Goal: Task Accomplishment & Management: Manage account settings

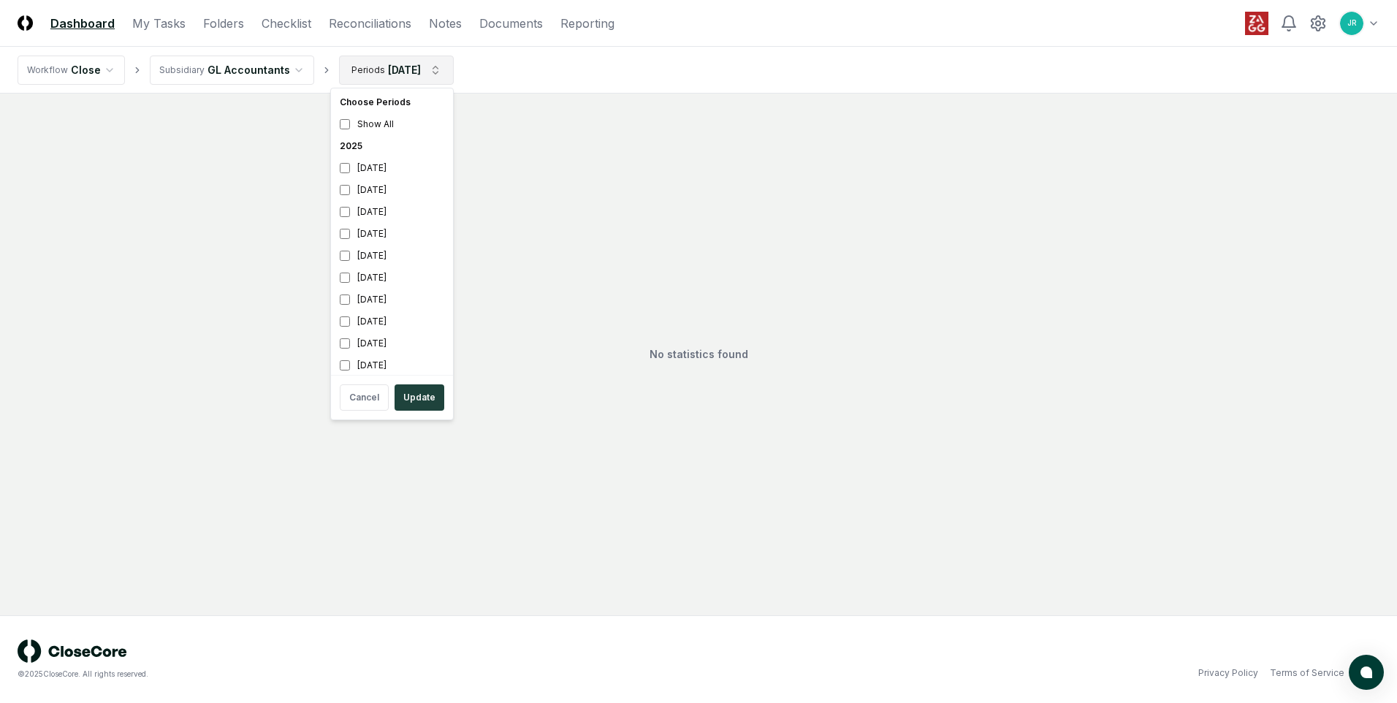
click at [433, 73] on html "CloseCore Dashboard My Tasks Folders Checklist Reconciliations Notes Documents …" at bounding box center [698, 351] width 1397 height 703
click at [386, 188] on div "[DATE]" at bounding box center [392, 190] width 116 height 22
click at [378, 169] on div "[DATE]" at bounding box center [392, 168] width 116 height 22
click at [375, 186] on div "[DATE]" at bounding box center [392, 190] width 116 height 22
click at [372, 209] on div "[DATE]" at bounding box center [392, 212] width 116 height 22
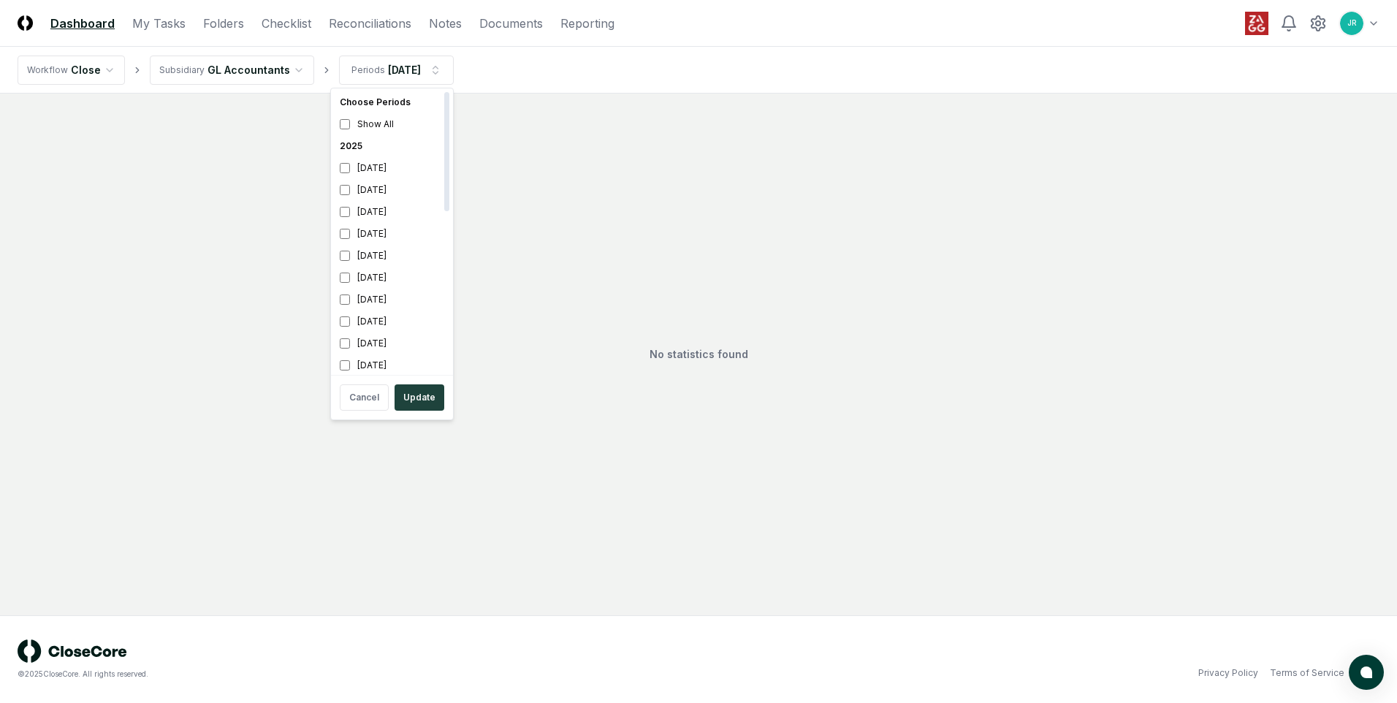
scroll to position [4, 0]
click at [416, 397] on button "Update" at bounding box center [419, 397] width 50 height 26
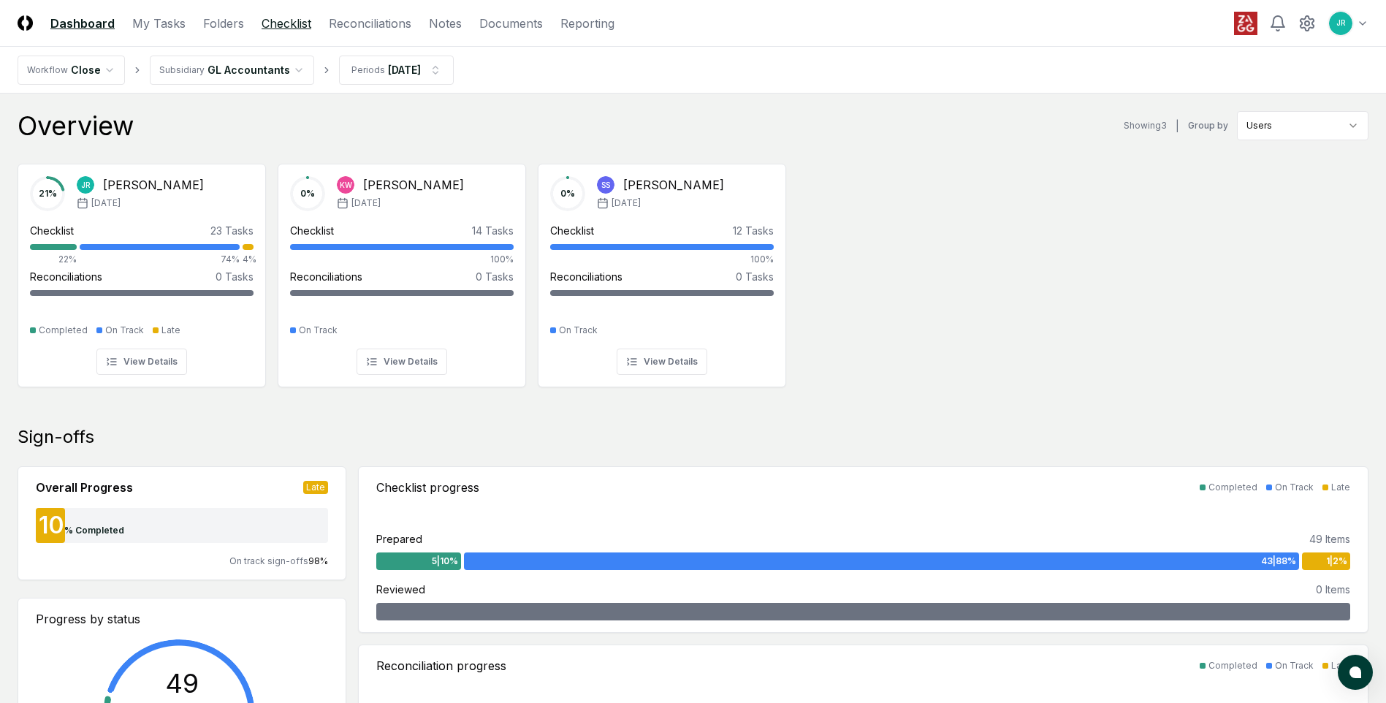
click at [297, 25] on link "Checklist" at bounding box center [287, 24] width 50 height 18
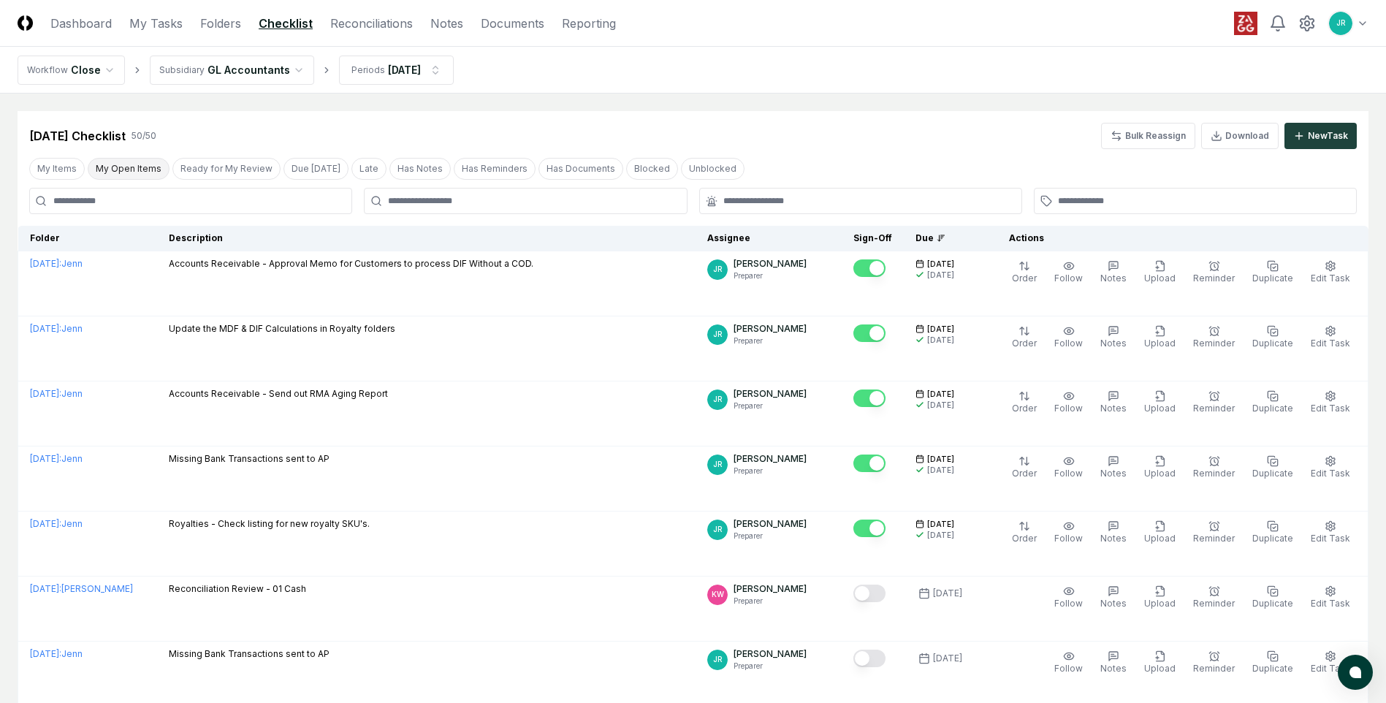
click at [141, 178] on button "My Open Items" at bounding box center [129, 169] width 82 height 22
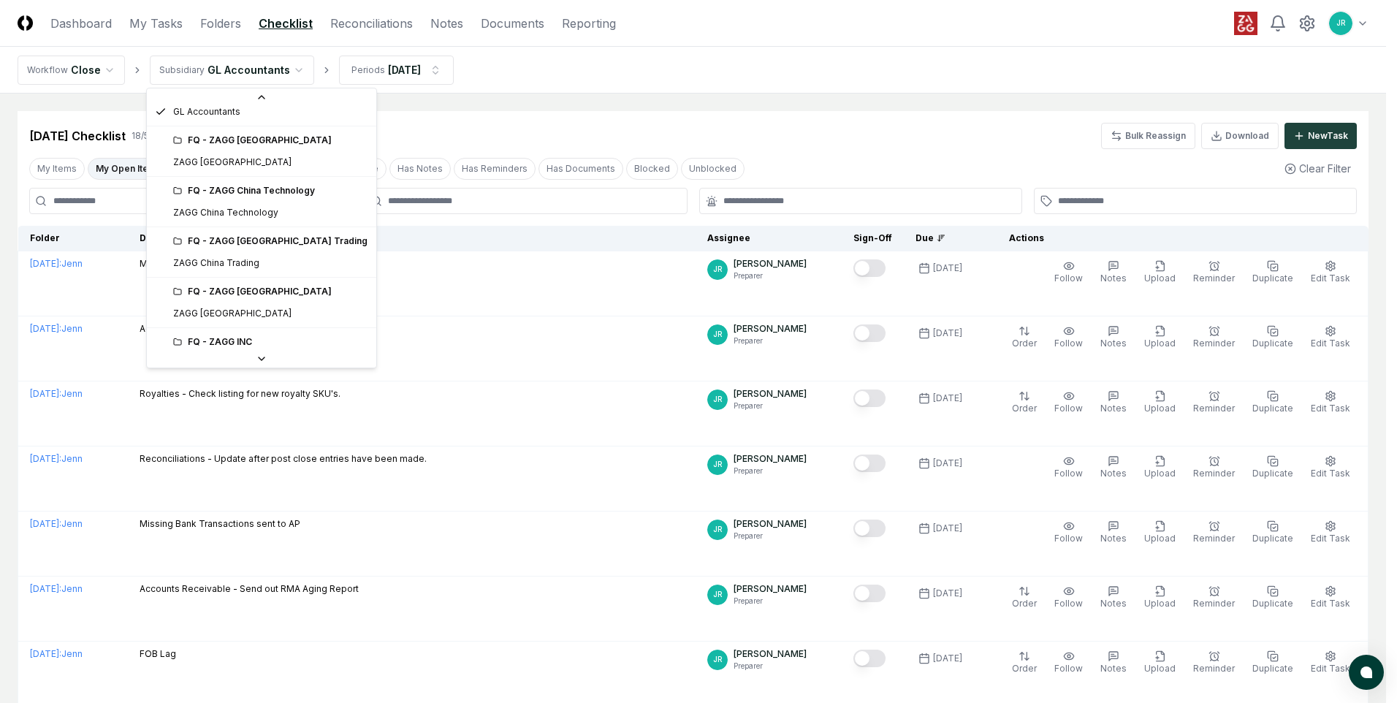
scroll to position [219, 0]
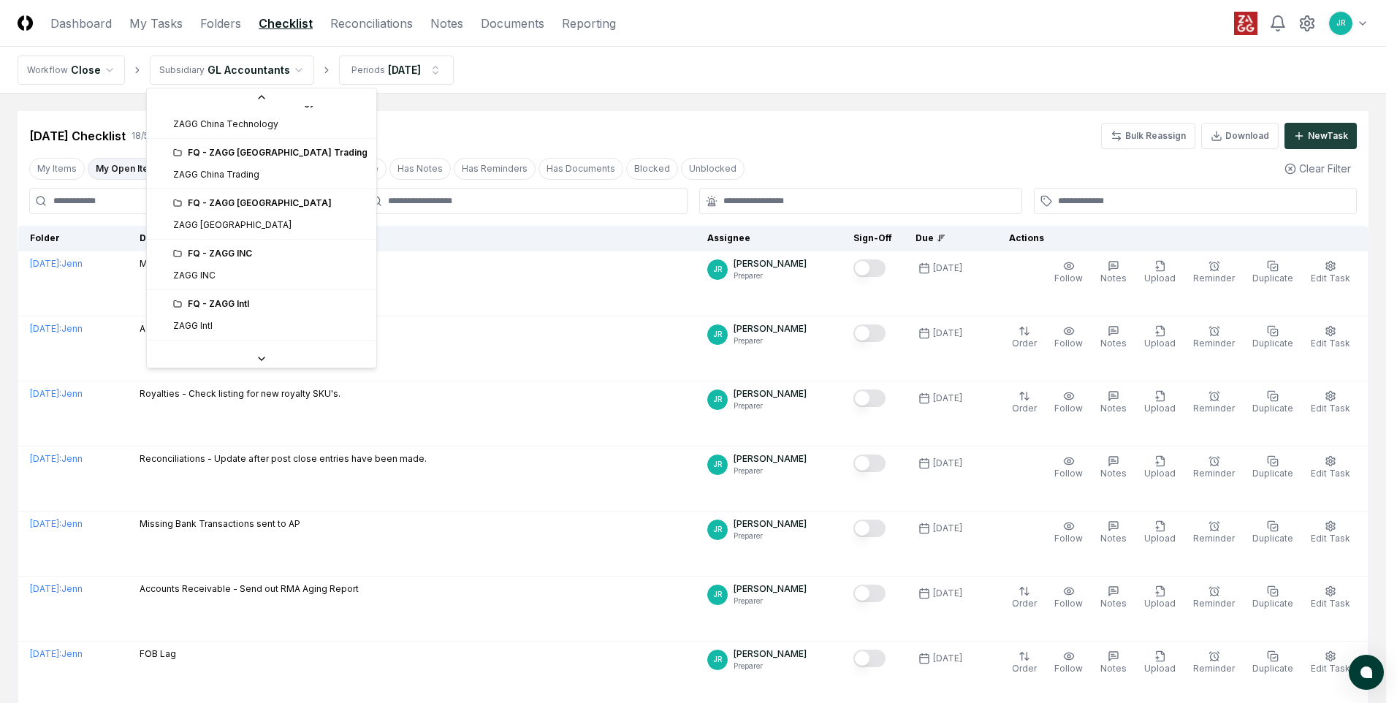
click at [234, 309] on div "FQ - ZAGG Intl" at bounding box center [270, 303] width 194 height 13
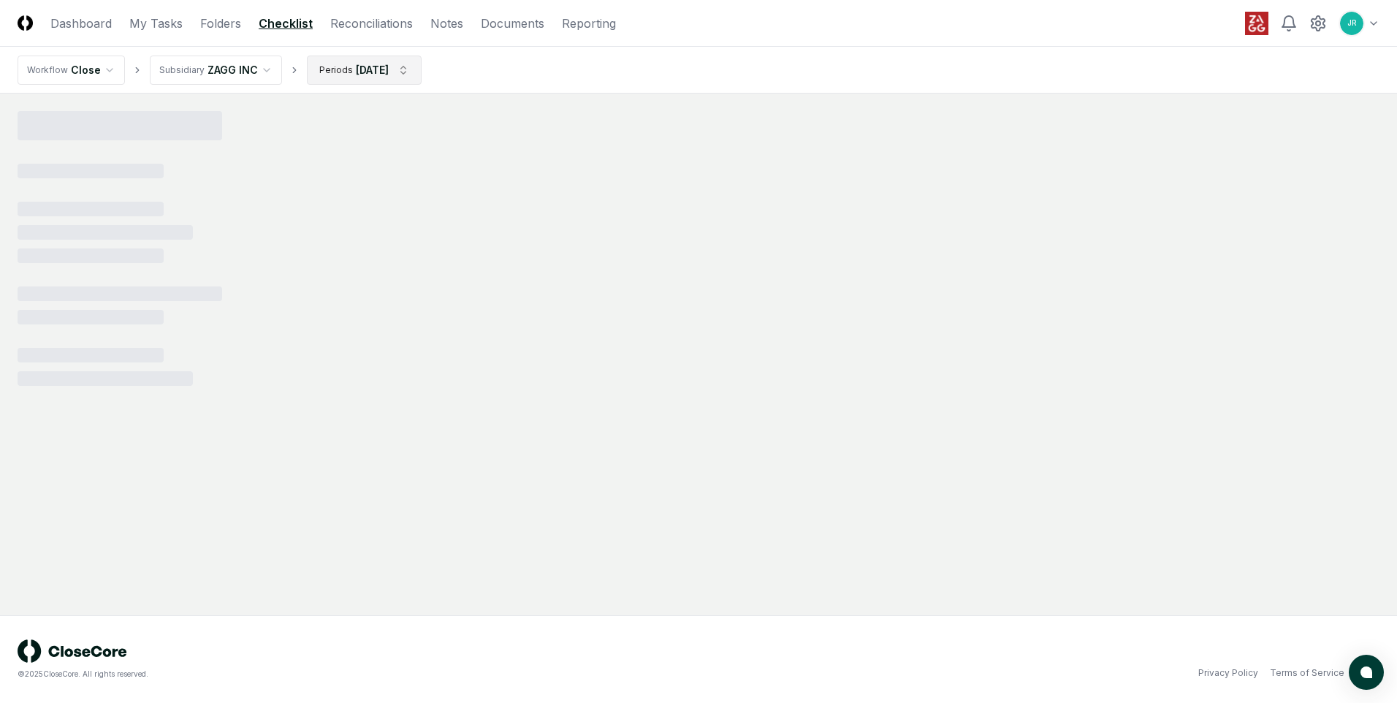
click at [364, 72] on html "CloseCore Dashboard My Tasks Folders Checklist Reconciliations Notes Documents …" at bounding box center [698, 351] width 1397 height 703
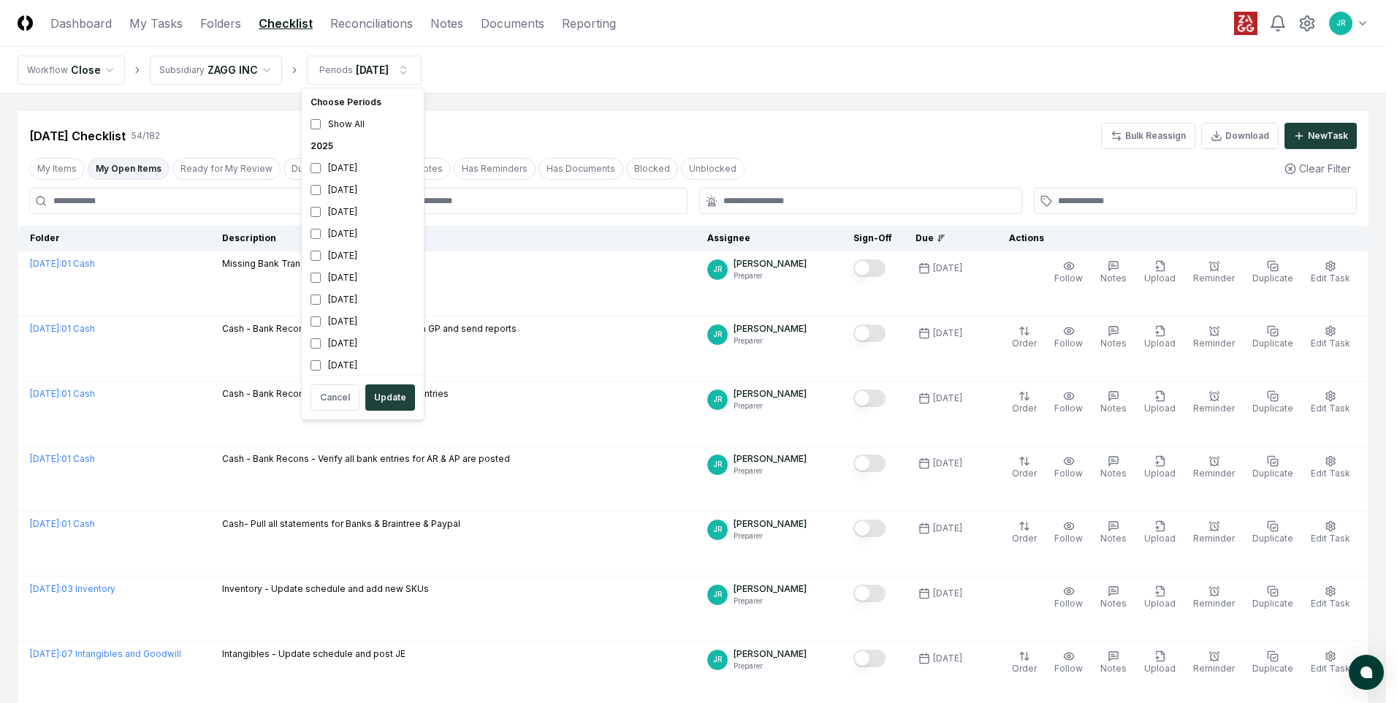
drag, startPoint x: 472, startPoint y: 126, endPoint x: 332, endPoint y: 155, distance: 143.3
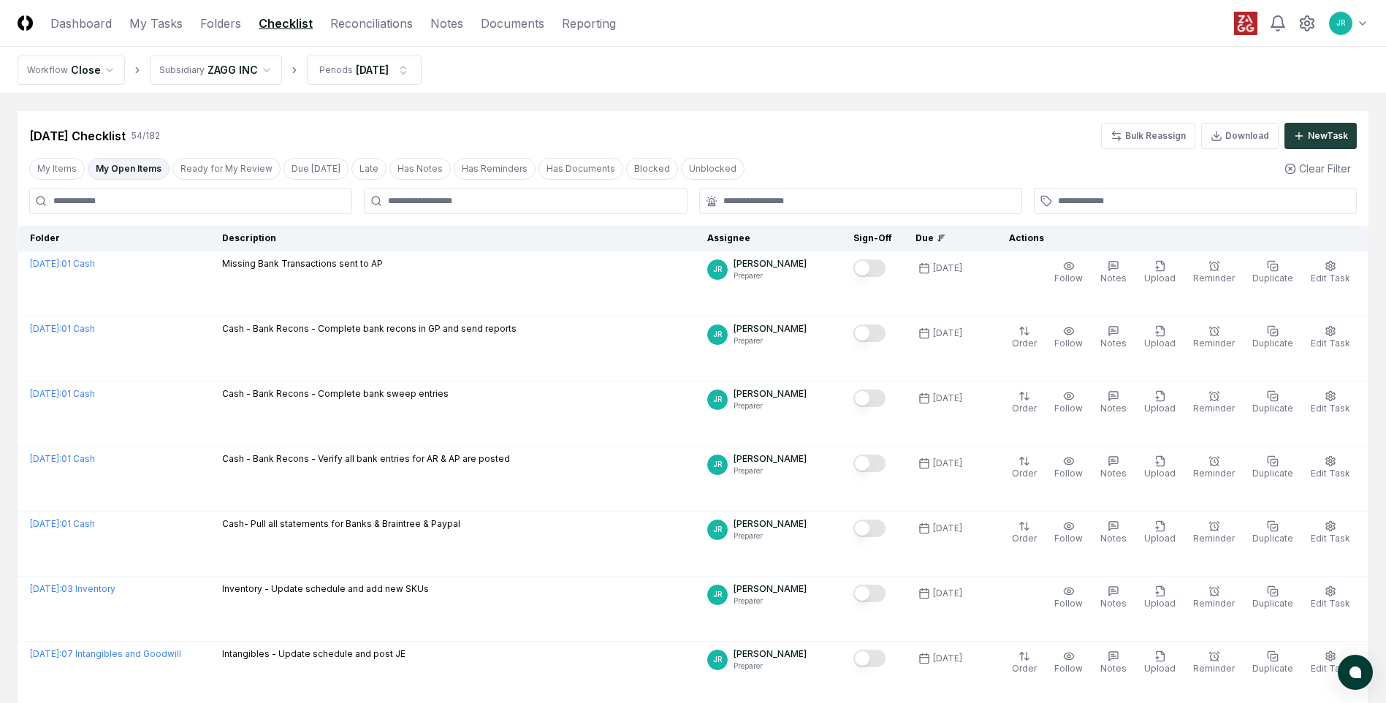
click at [142, 165] on button "My Open Items" at bounding box center [129, 169] width 82 height 22
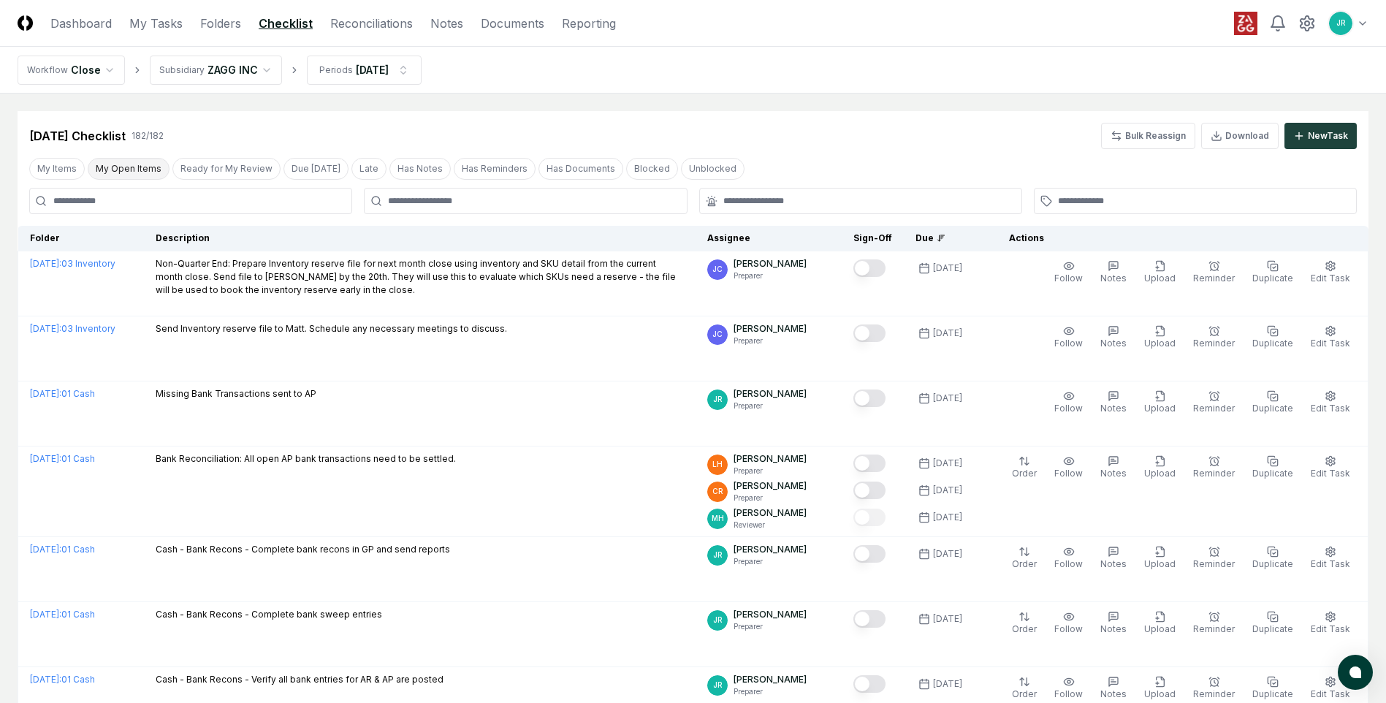
click at [134, 167] on button "My Open Items" at bounding box center [129, 169] width 82 height 22
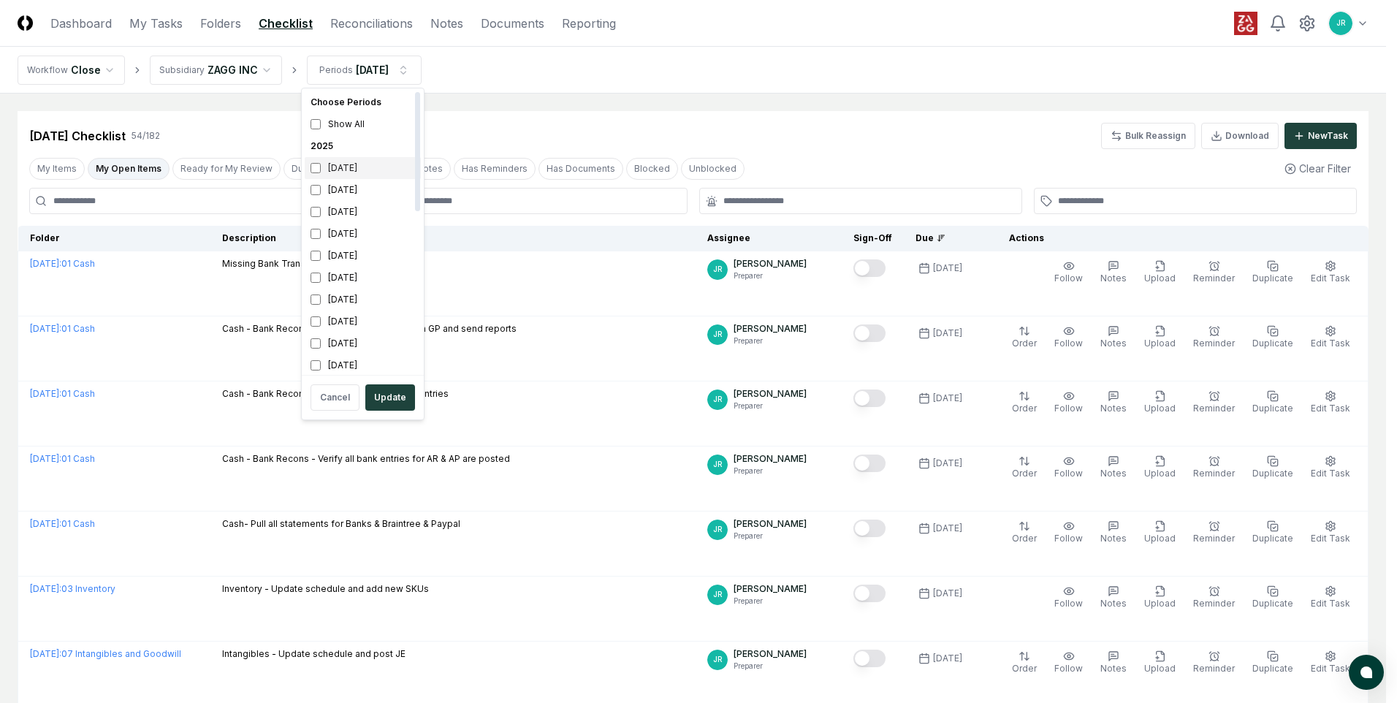
click at [350, 169] on div "[DATE]" at bounding box center [363, 168] width 116 height 22
click at [348, 193] on div "[DATE]" at bounding box center [363, 190] width 116 height 22
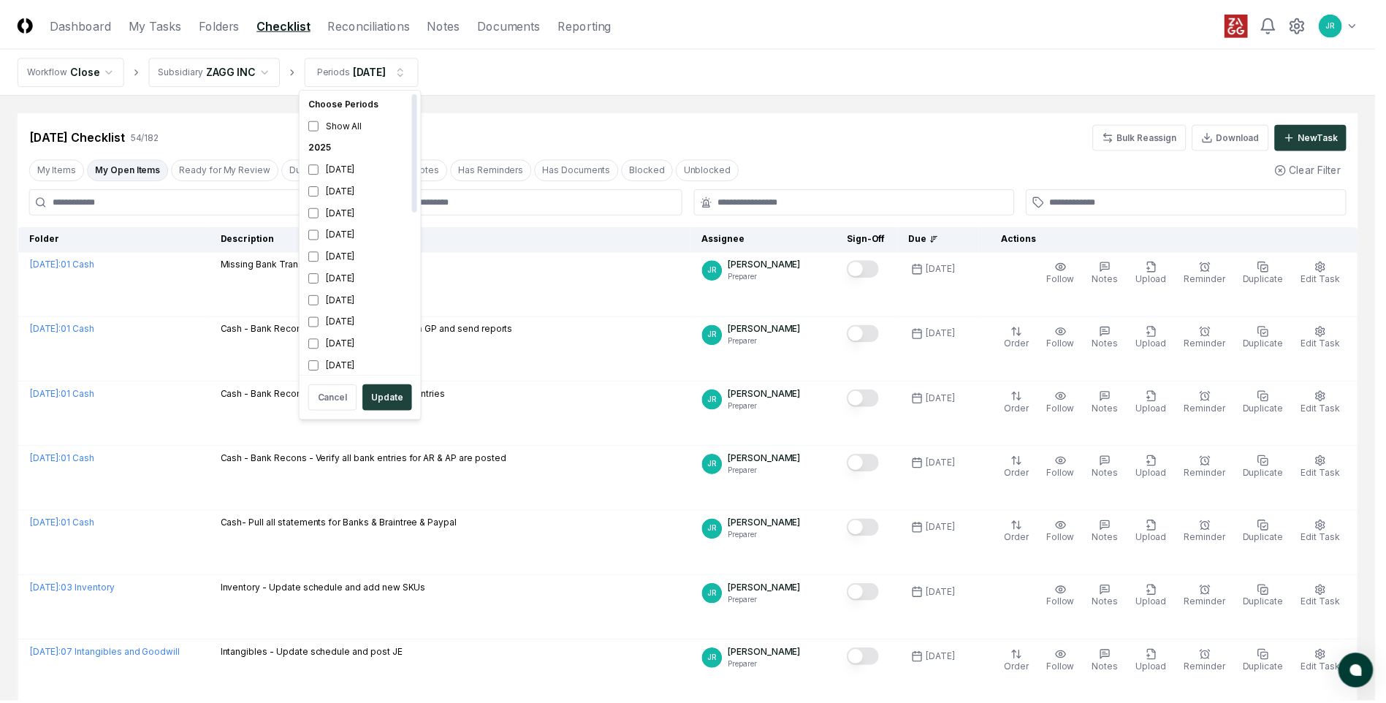
scroll to position [4, 0]
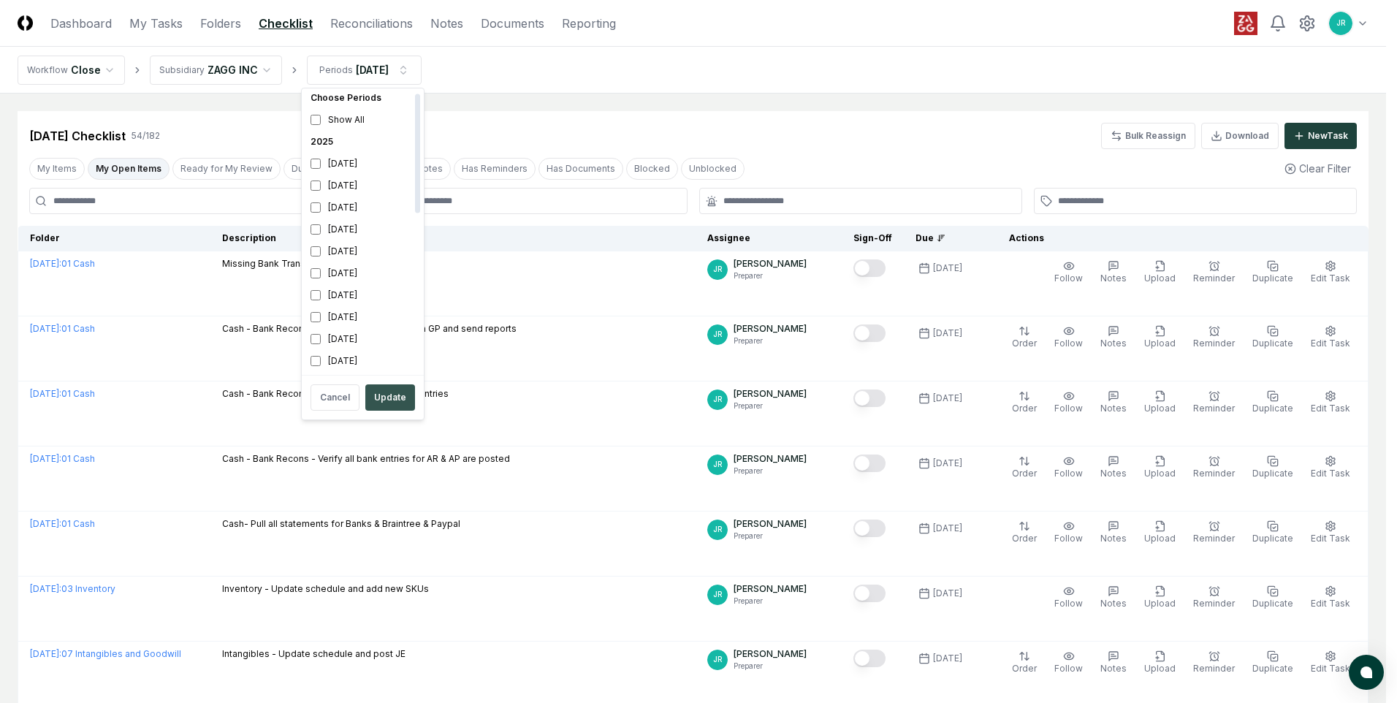
click at [399, 403] on button "Update" at bounding box center [390, 397] width 50 height 26
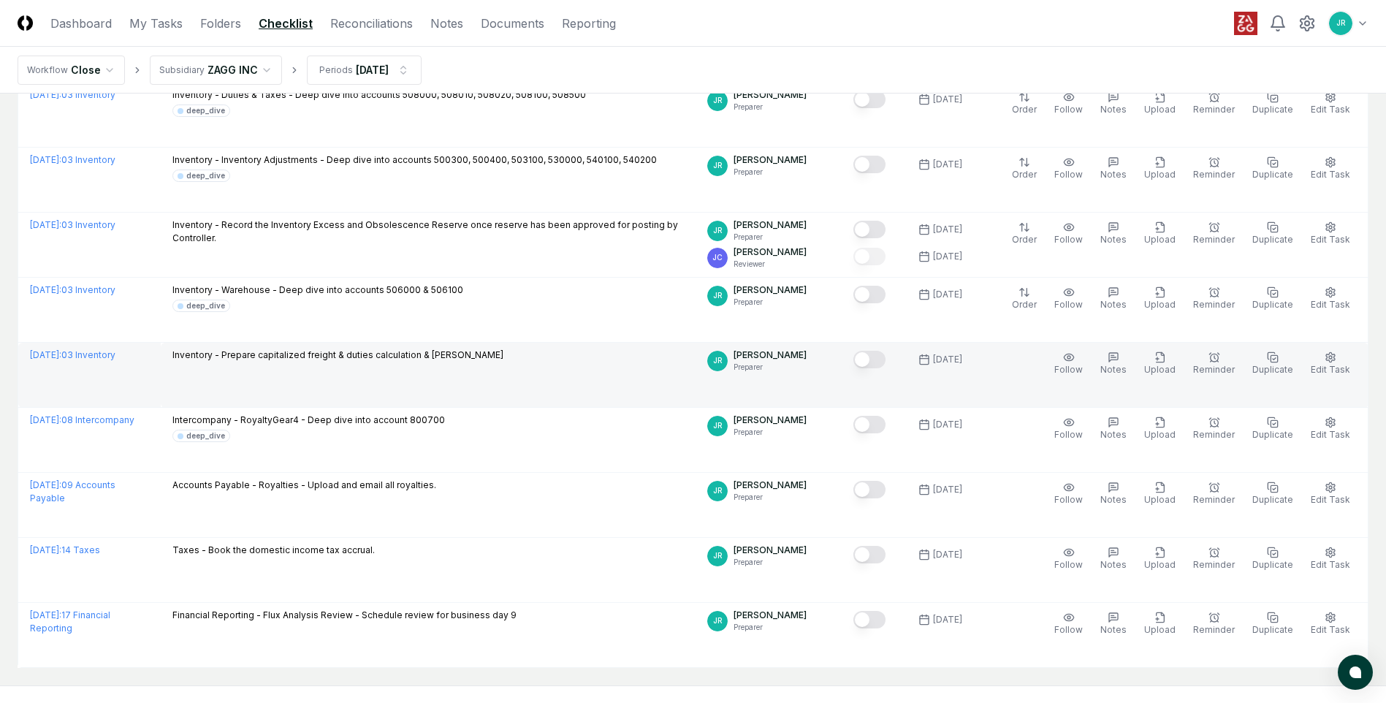
scroll to position [1169, 0]
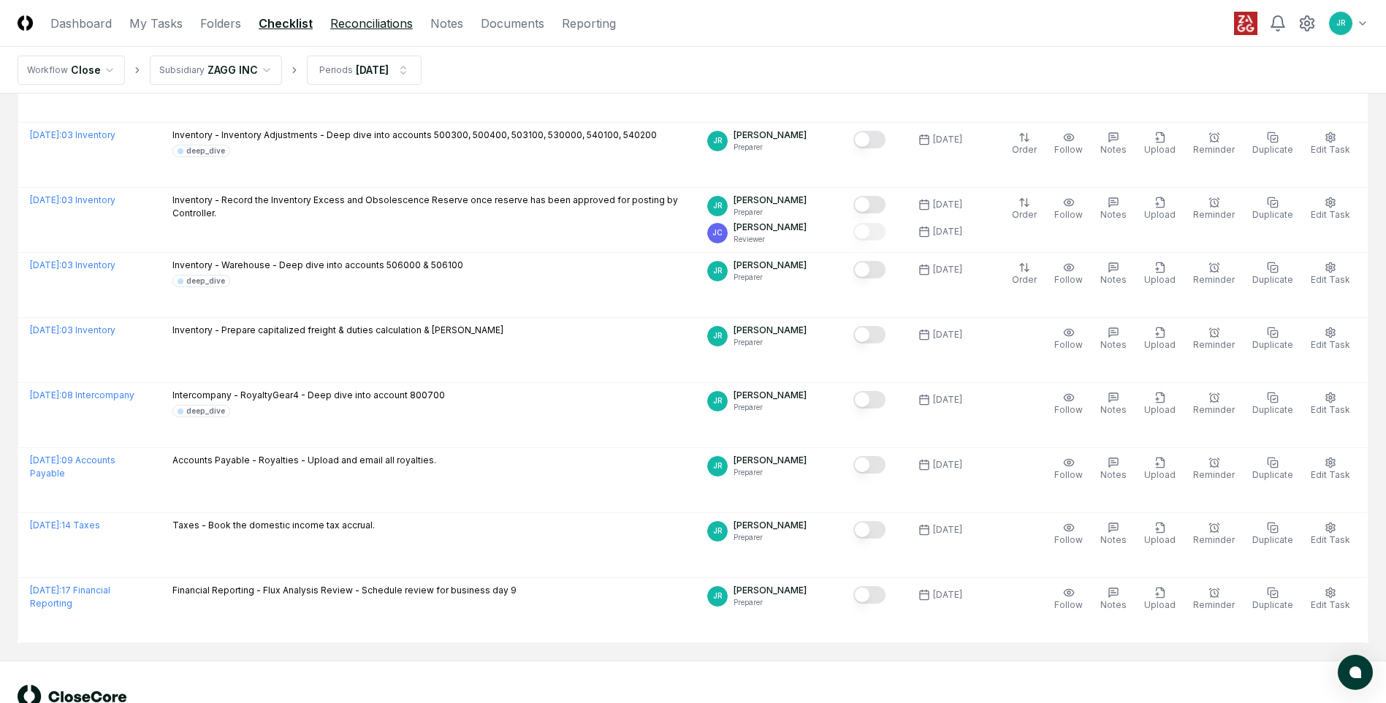
click at [375, 24] on link "Reconciliations" at bounding box center [371, 24] width 83 height 18
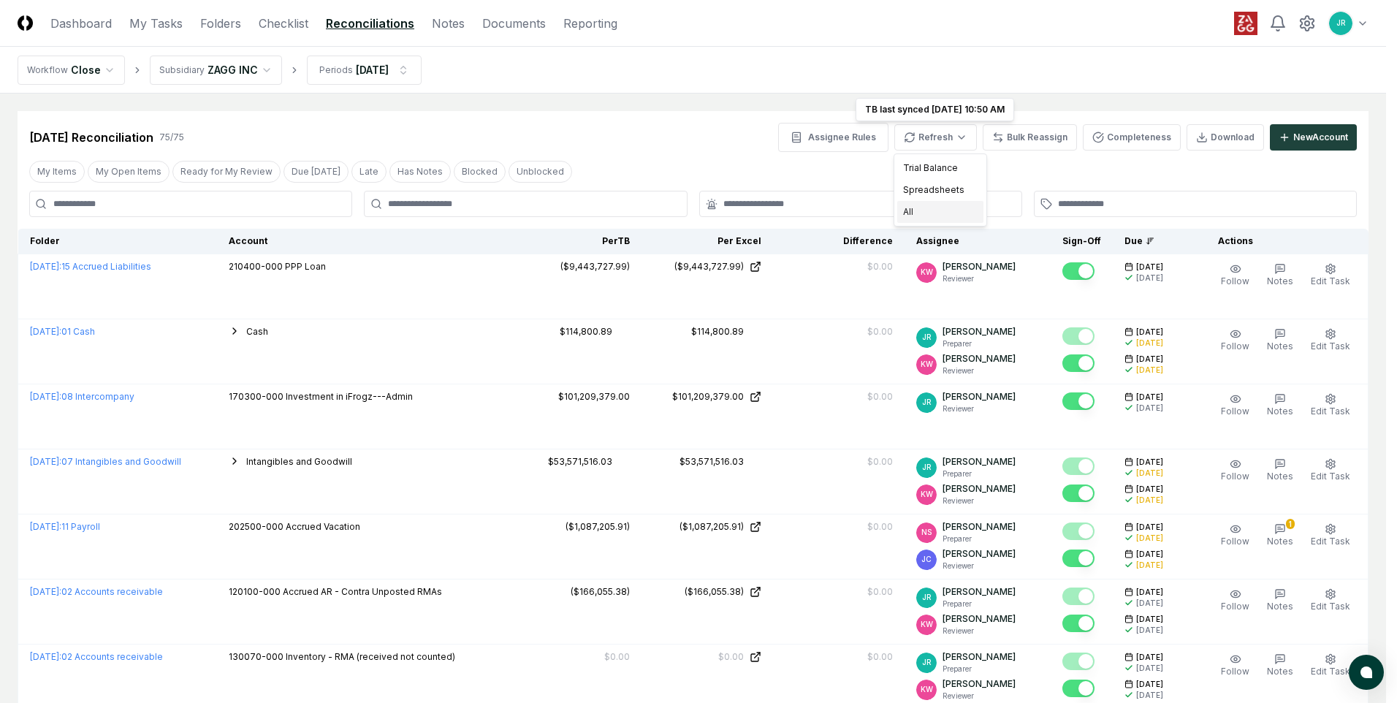
click at [904, 214] on div "All" at bounding box center [940, 212] width 86 height 22
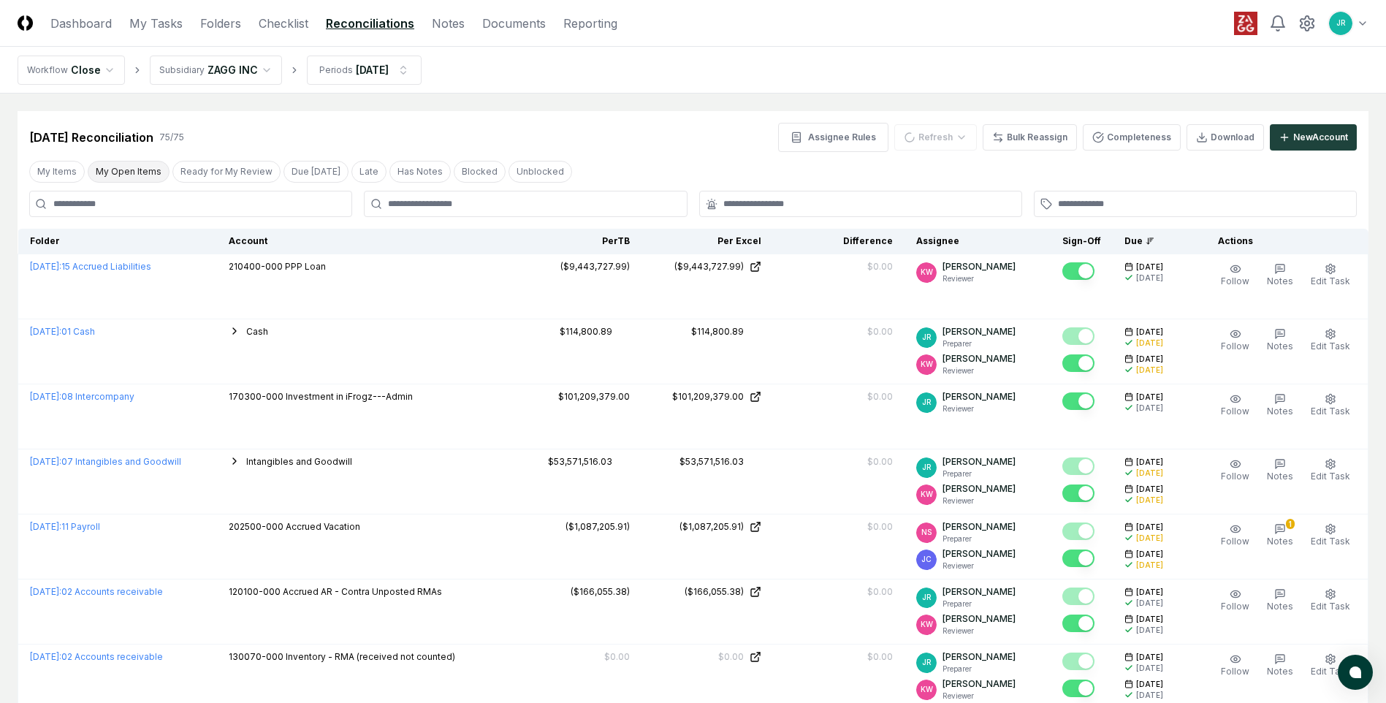
click at [123, 178] on button "My Open Items" at bounding box center [129, 172] width 82 height 22
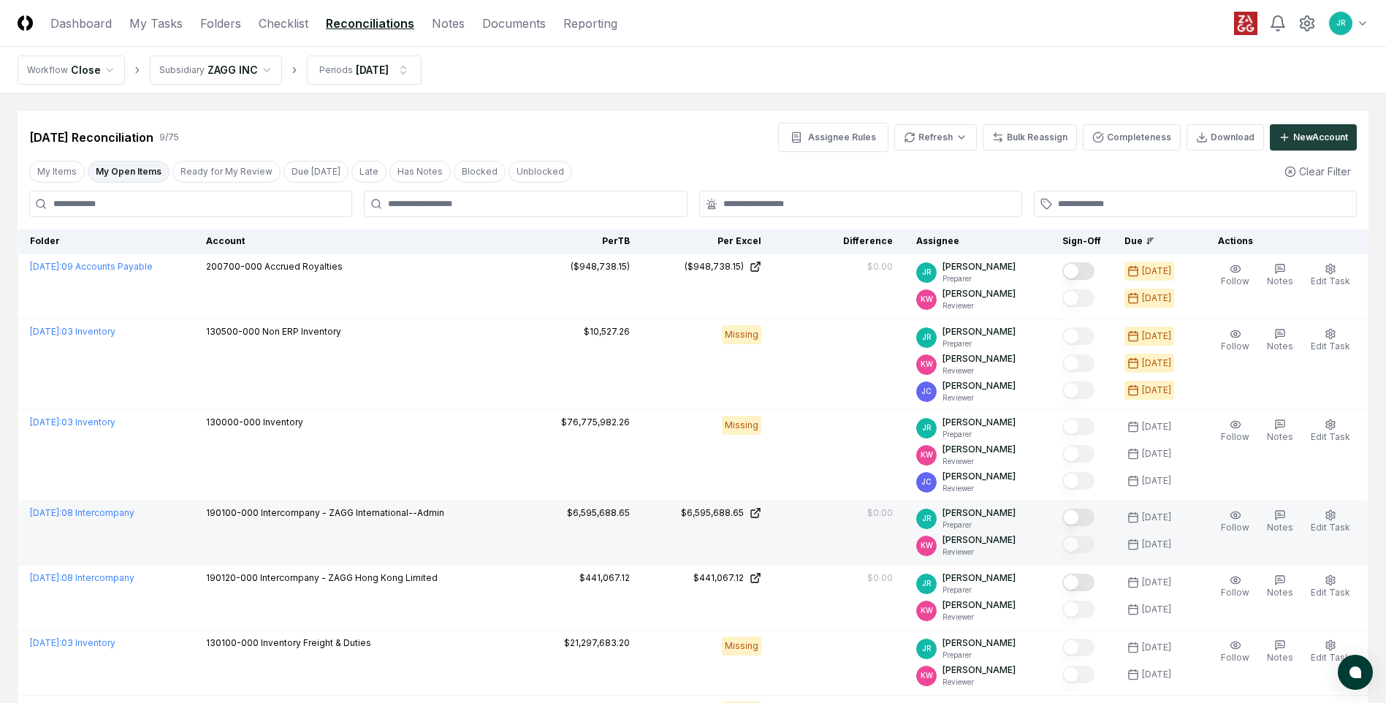
click at [1083, 516] on button "Mark complete" at bounding box center [1078, 517] width 32 height 18
click at [919, 142] on html "CloseCore Dashboard My Tasks Folders Checklist Reconciliations Notes Documents …" at bounding box center [693, 498] width 1386 height 996
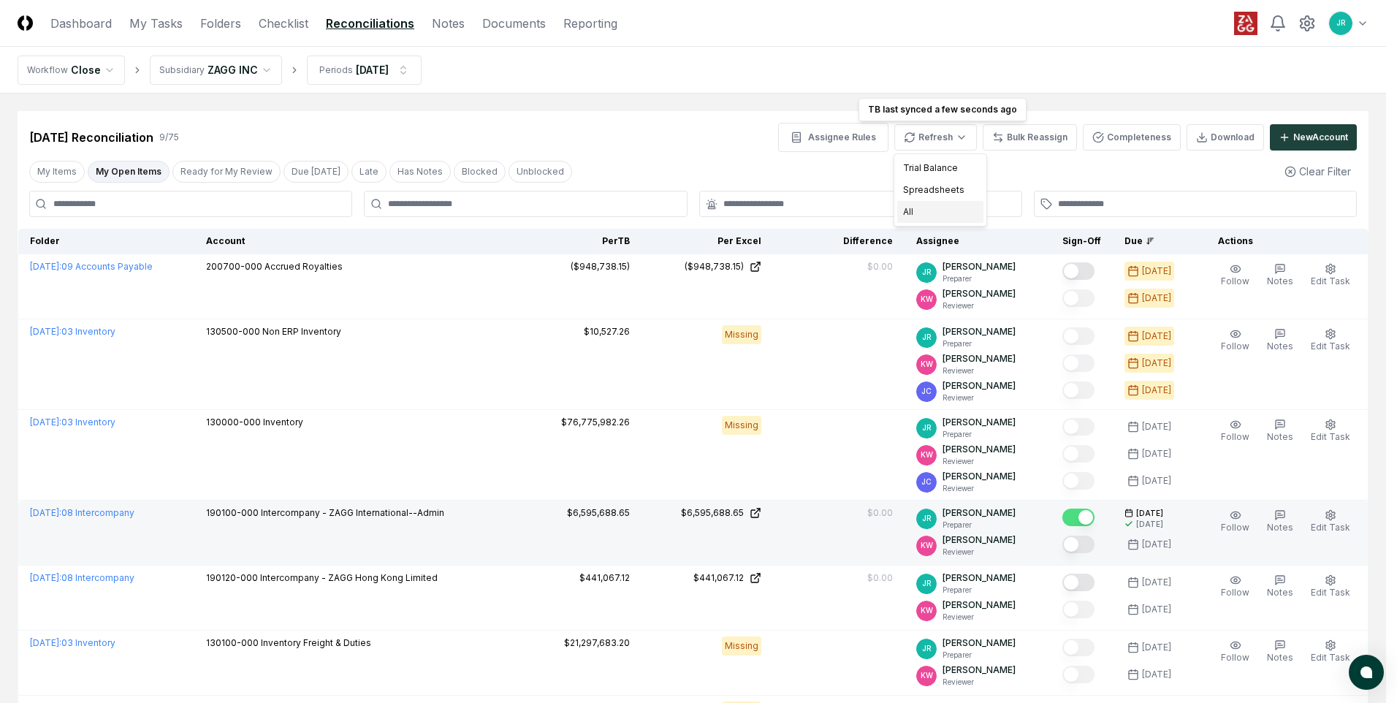
click at [908, 216] on div "All" at bounding box center [940, 212] width 86 height 22
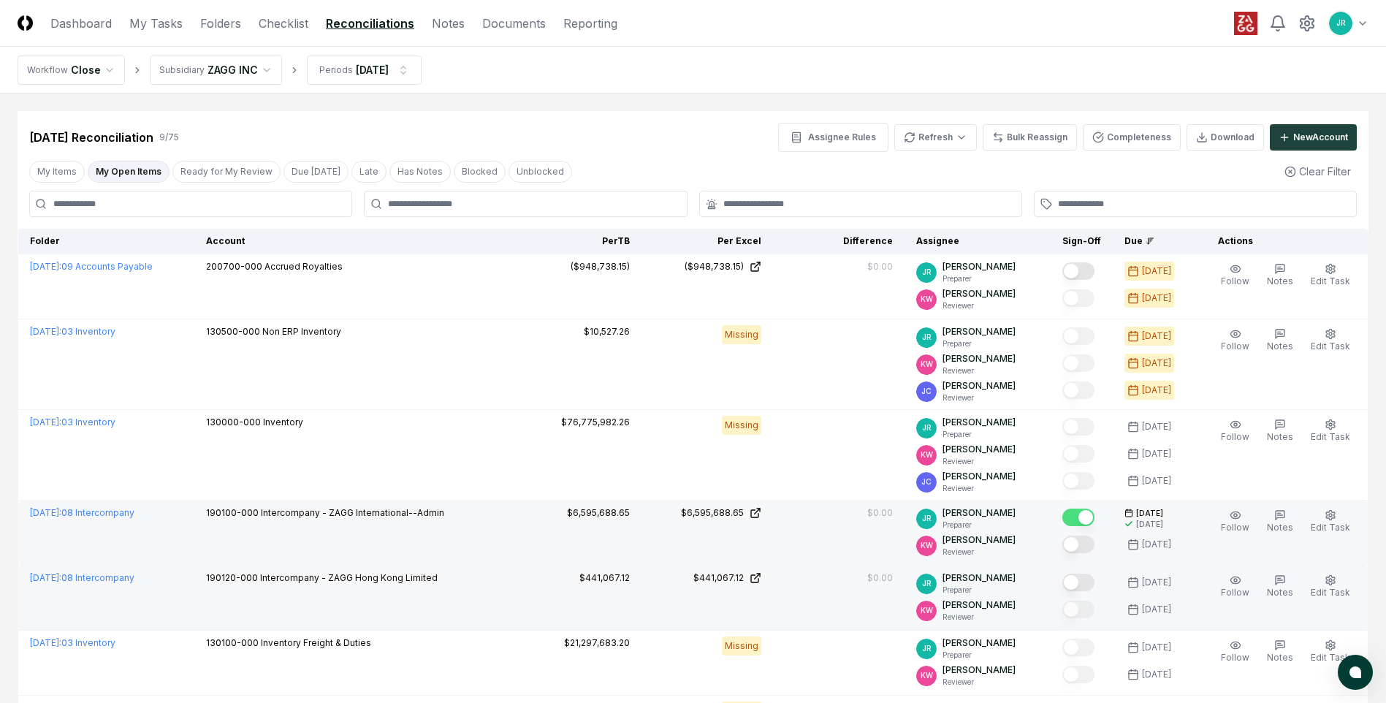
click at [1080, 584] on button "Mark complete" at bounding box center [1078, 582] width 32 height 18
click at [288, 30] on link "Checklist" at bounding box center [284, 24] width 50 height 18
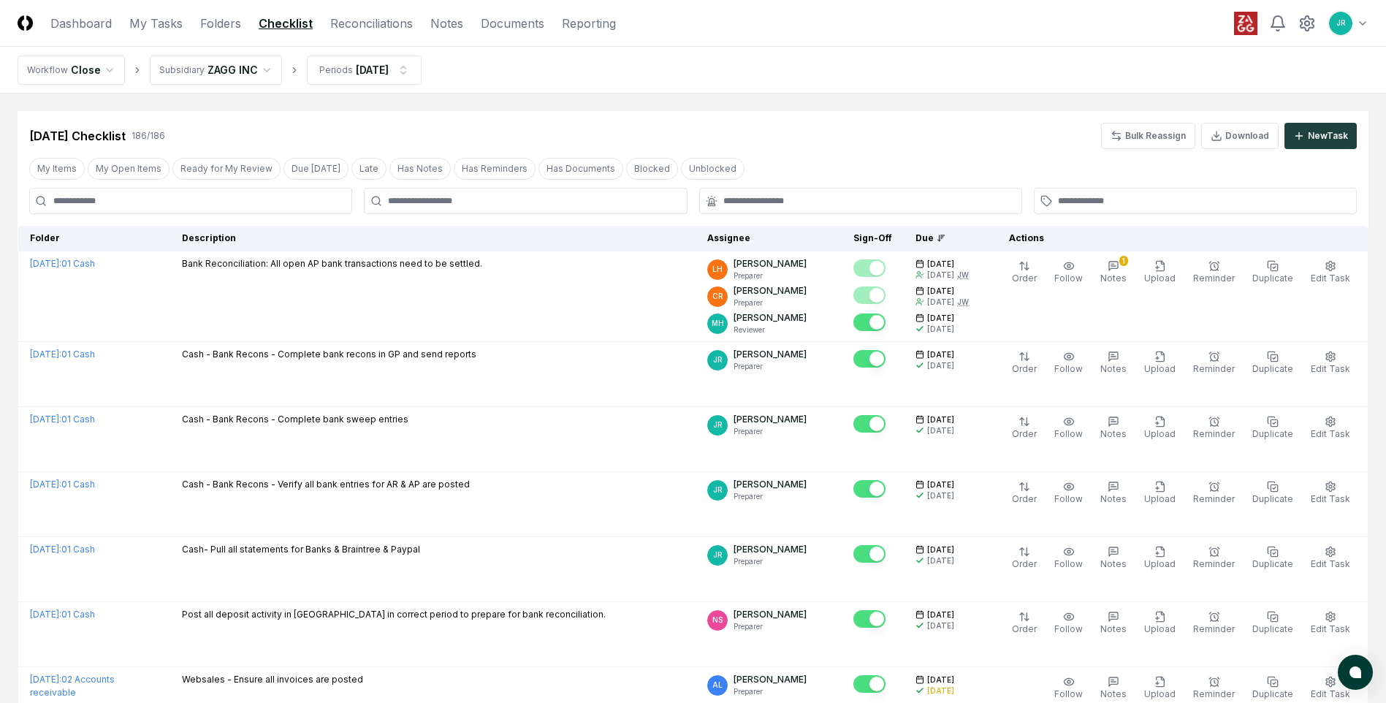
click at [355, 38] on header "CloseCore Dashboard My Tasks Folders Checklist Reconciliations Notes Documents …" at bounding box center [693, 23] width 1386 height 47
click at [357, 30] on link "Reconciliations" at bounding box center [371, 24] width 83 height 18
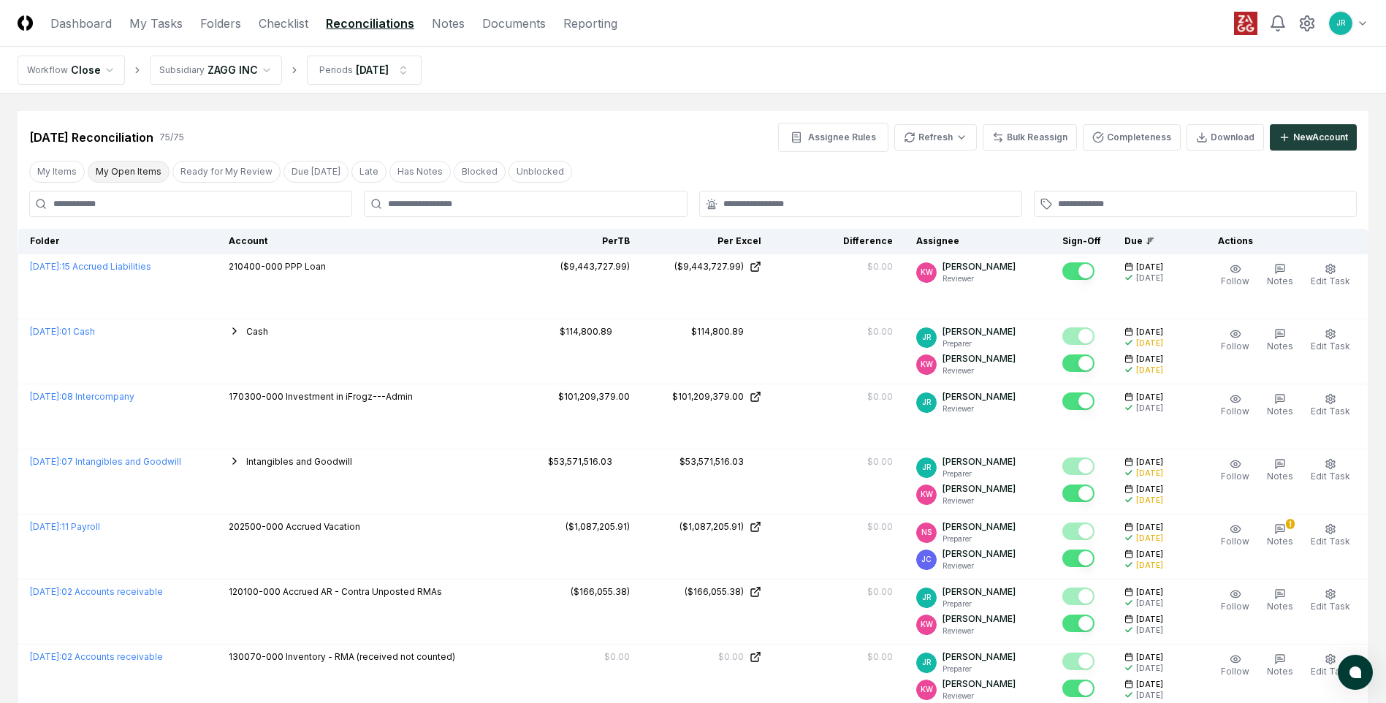
click at [133, 178] on button "My Open Items" at bounding box center [129, 172] width 82 height 22
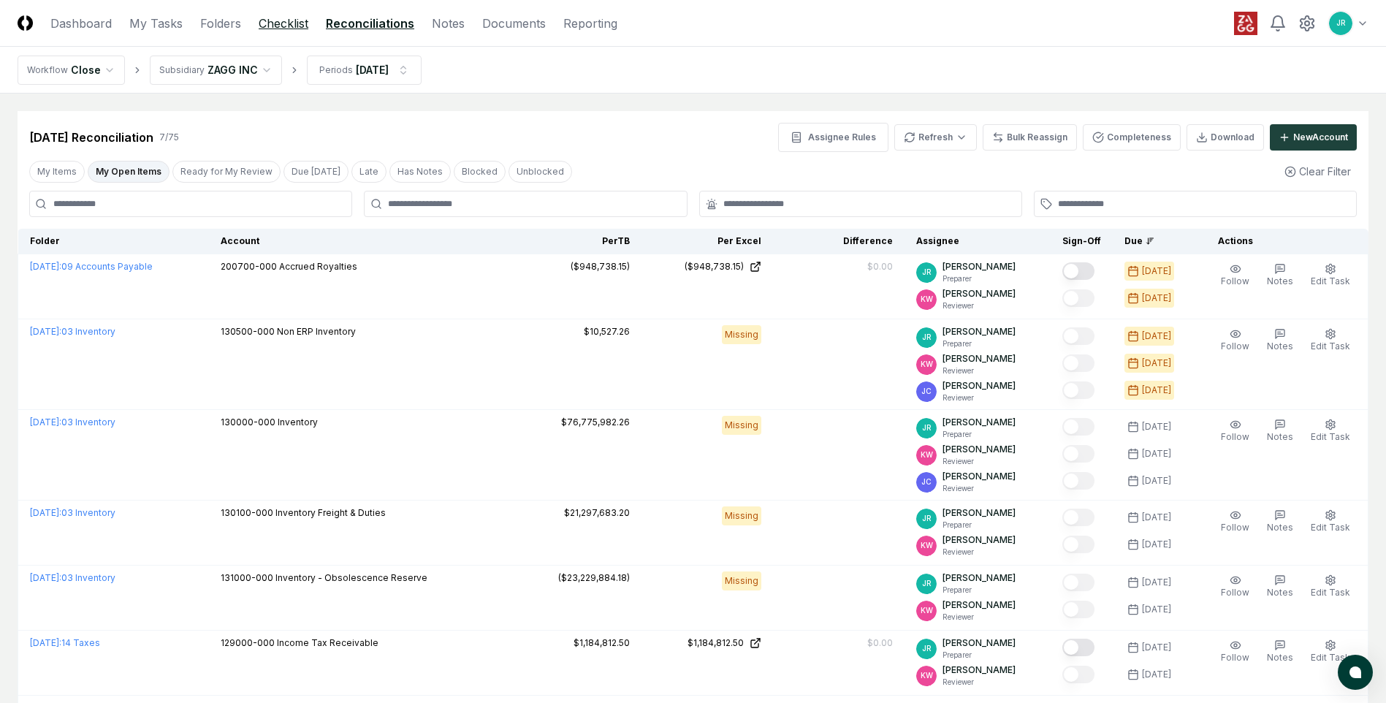
click at [294, 28] on link "Checklist" at bounding box center [284, 24] width 50 height 18
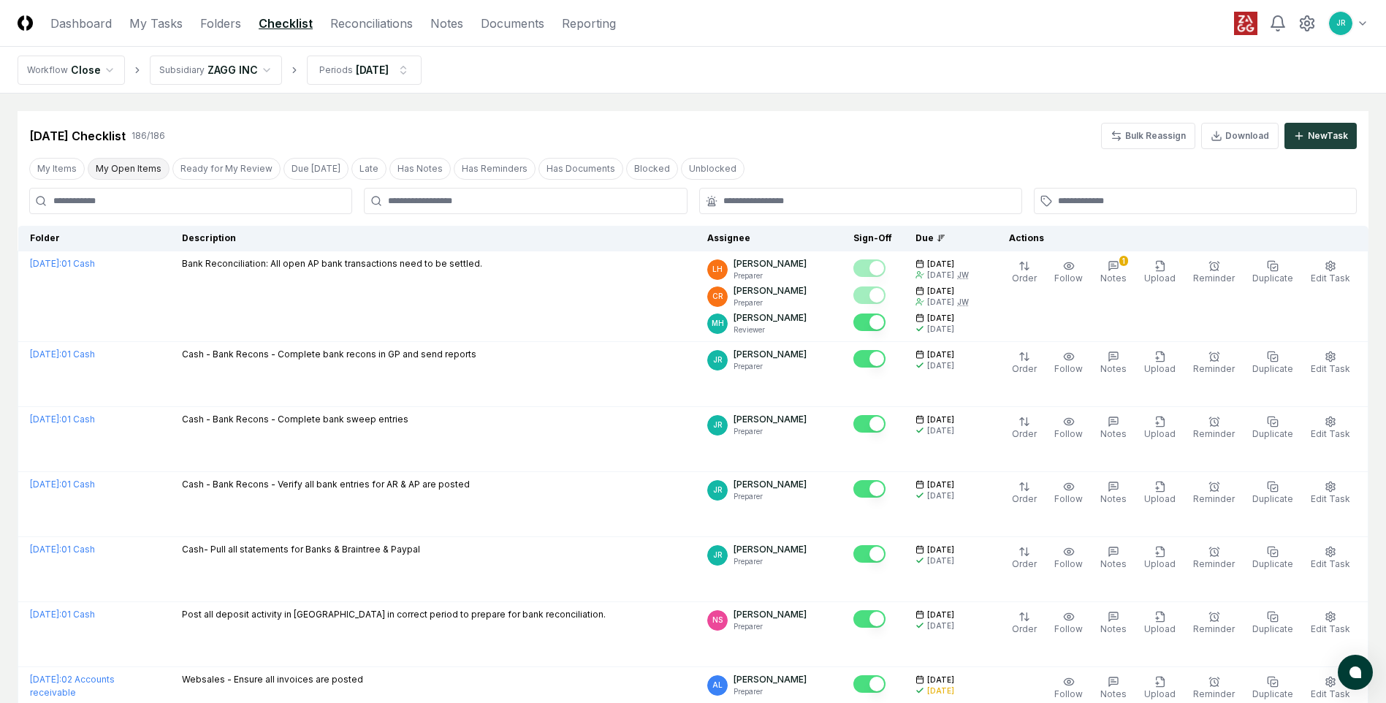
click at [126, 174] on button "My Open Items" at bounding box center [129, 169] width 82 height 22
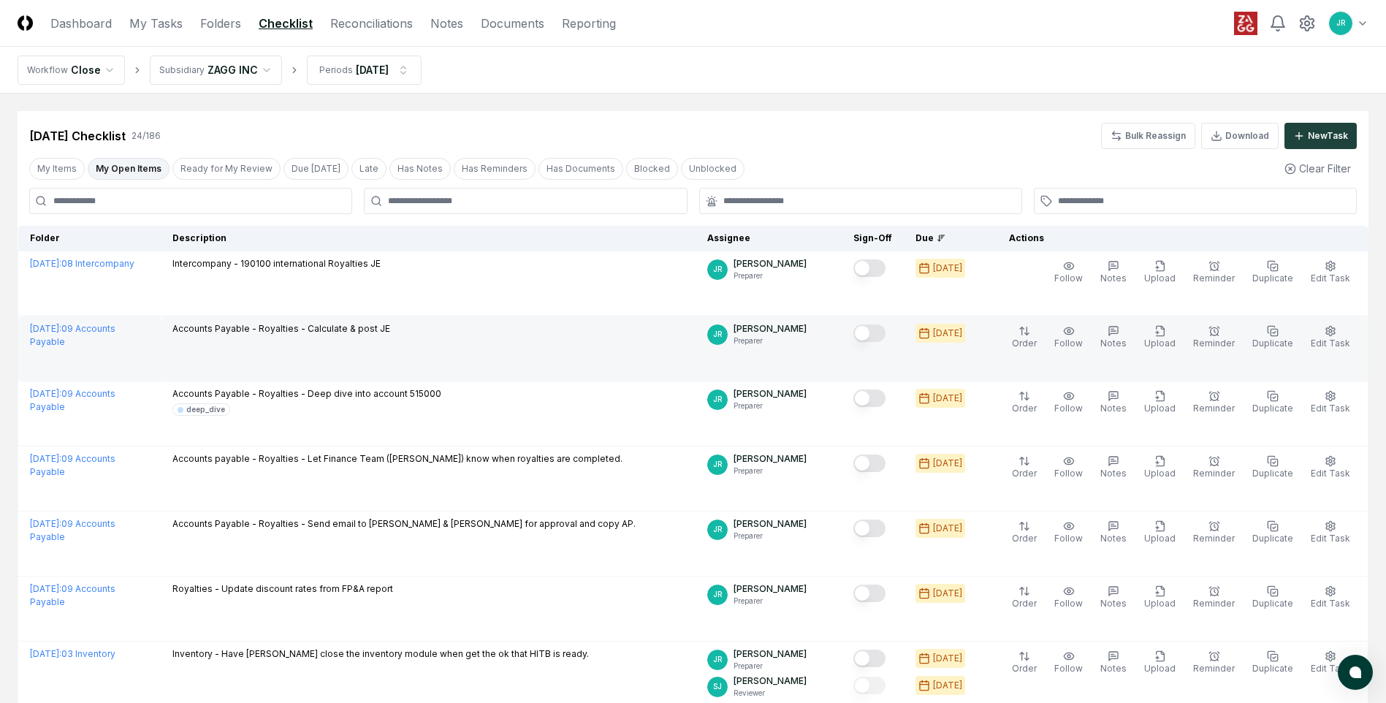
click at [881, 332] on button "Mark complete" at bounding box center [869, 333] width 32 height 18
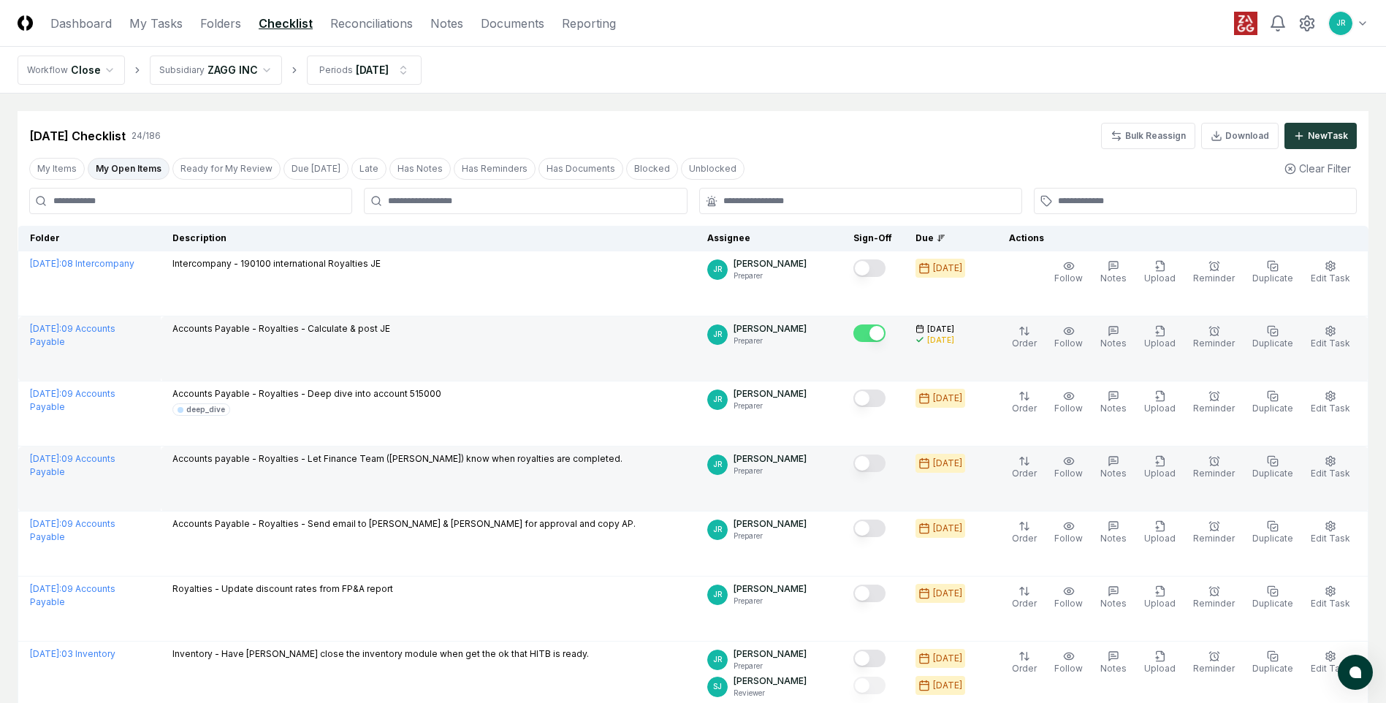
click at [877, 466] on button "Mark complete" at bounding box center [869, 463] width 32 height 18
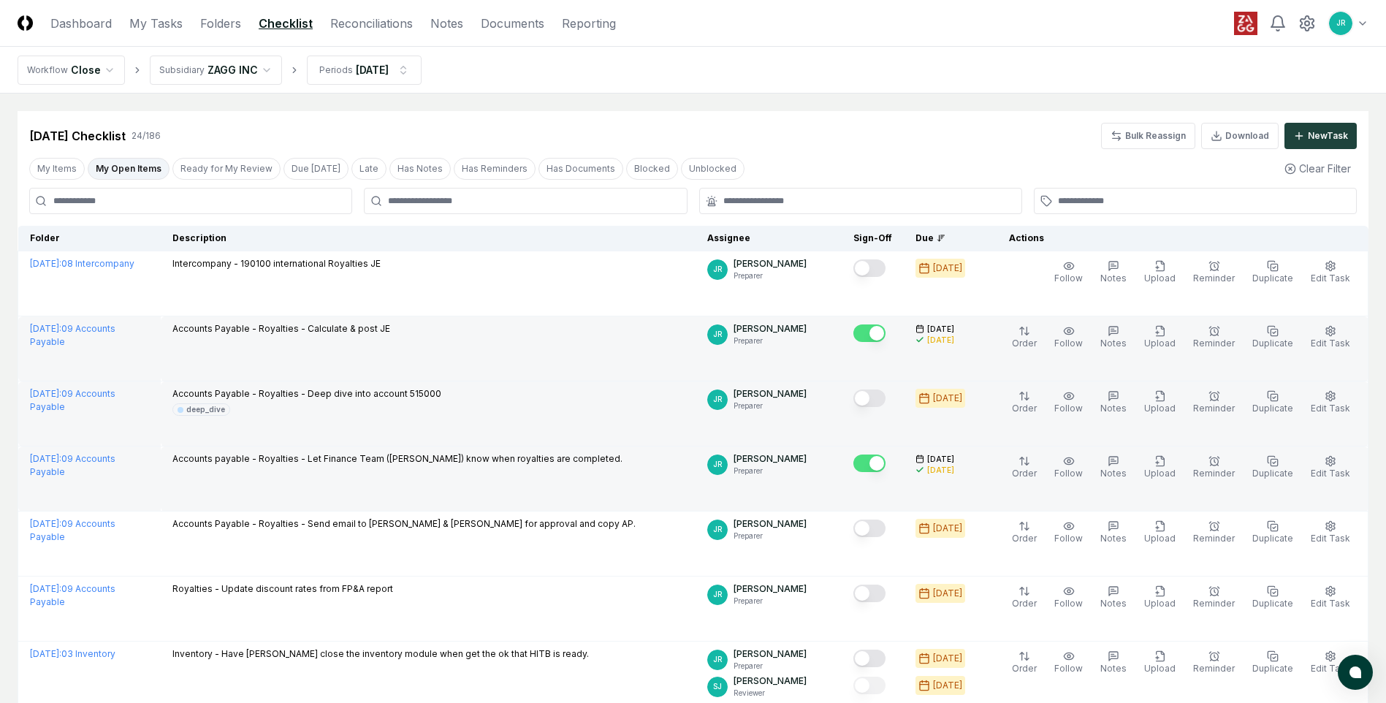
click at [875, 401] on button "Mark complete" at bounding box center [869, 398] width 32 height 18
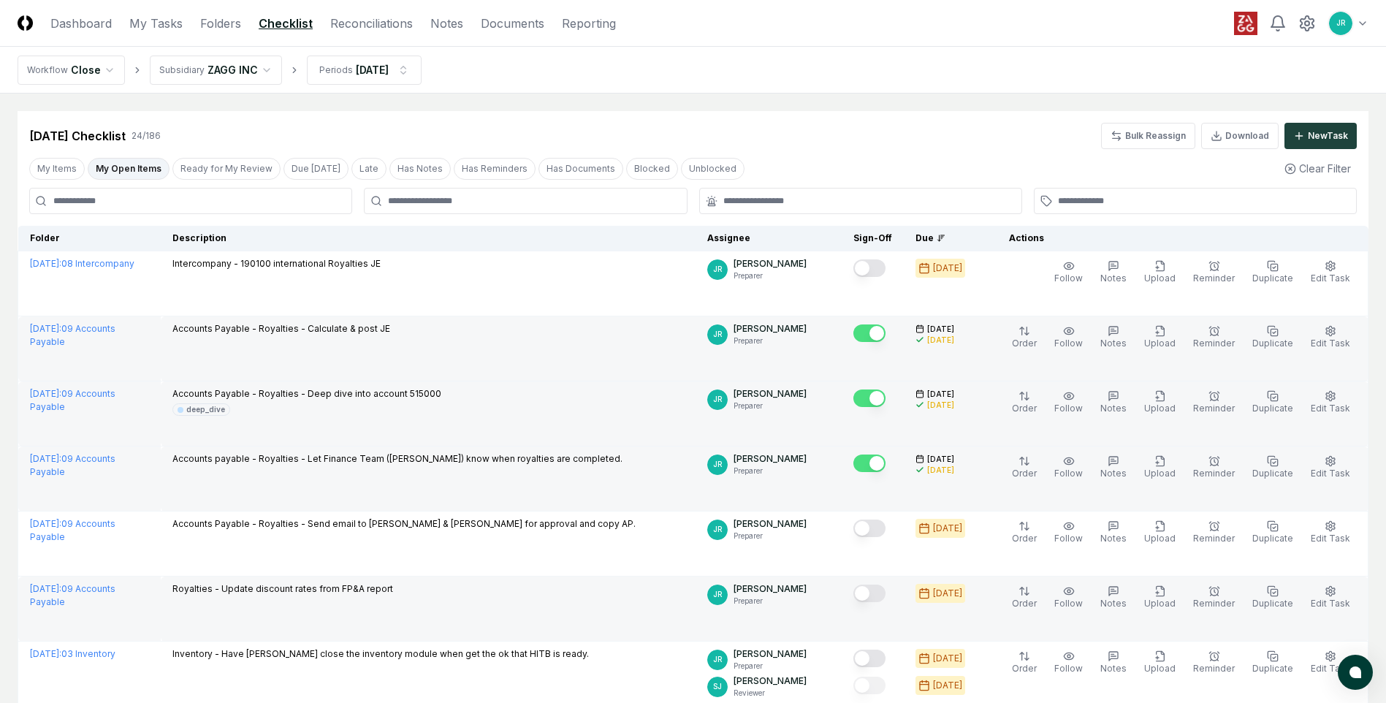
click at [876, 592] on button "Mark complete" at bounding box center [869, 593] width 32 height 18
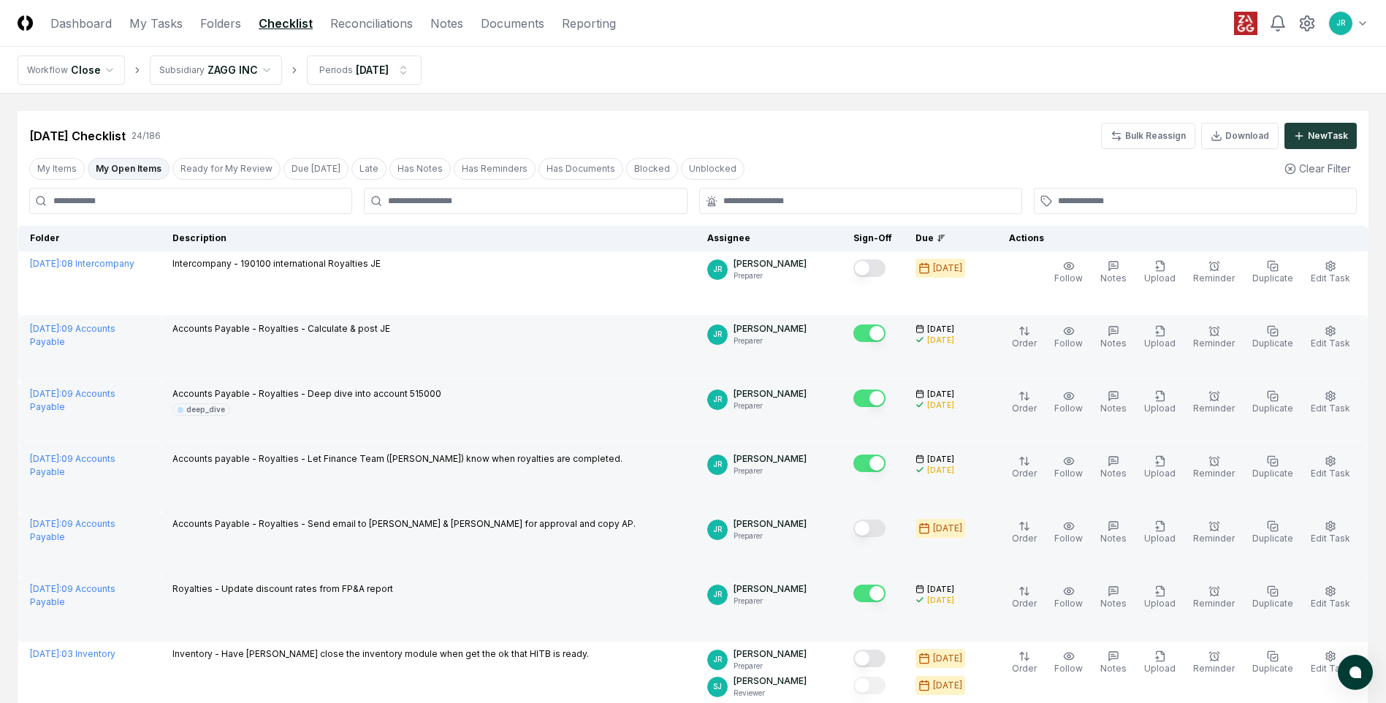
click at [877, 523] on button "Mark complete" at bounding box center [869, 528] width 32 height 18
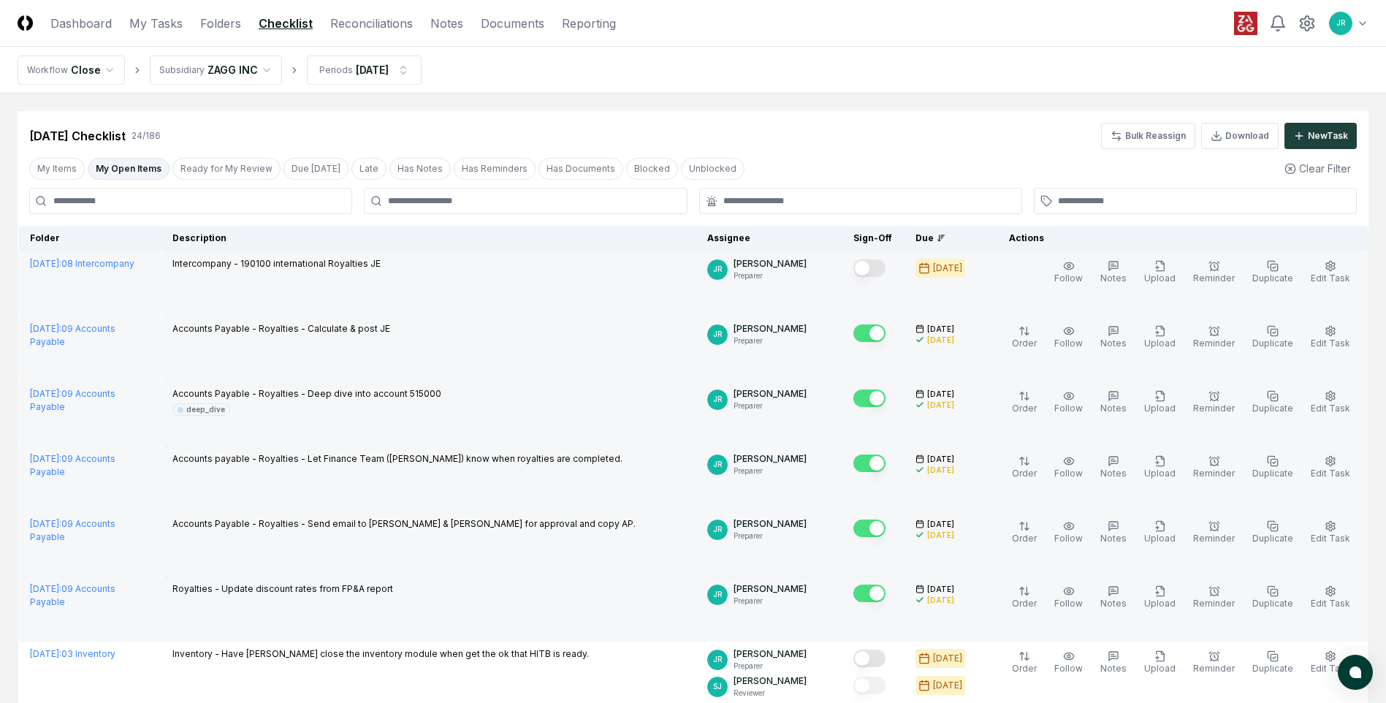
click at [877, 267] on button "Mark complete" at bounding box center [869, 268] width 32 height 18
click at [362, 29] on link "Reconciliations" at bounding box center [371, 24] width 83 height 18
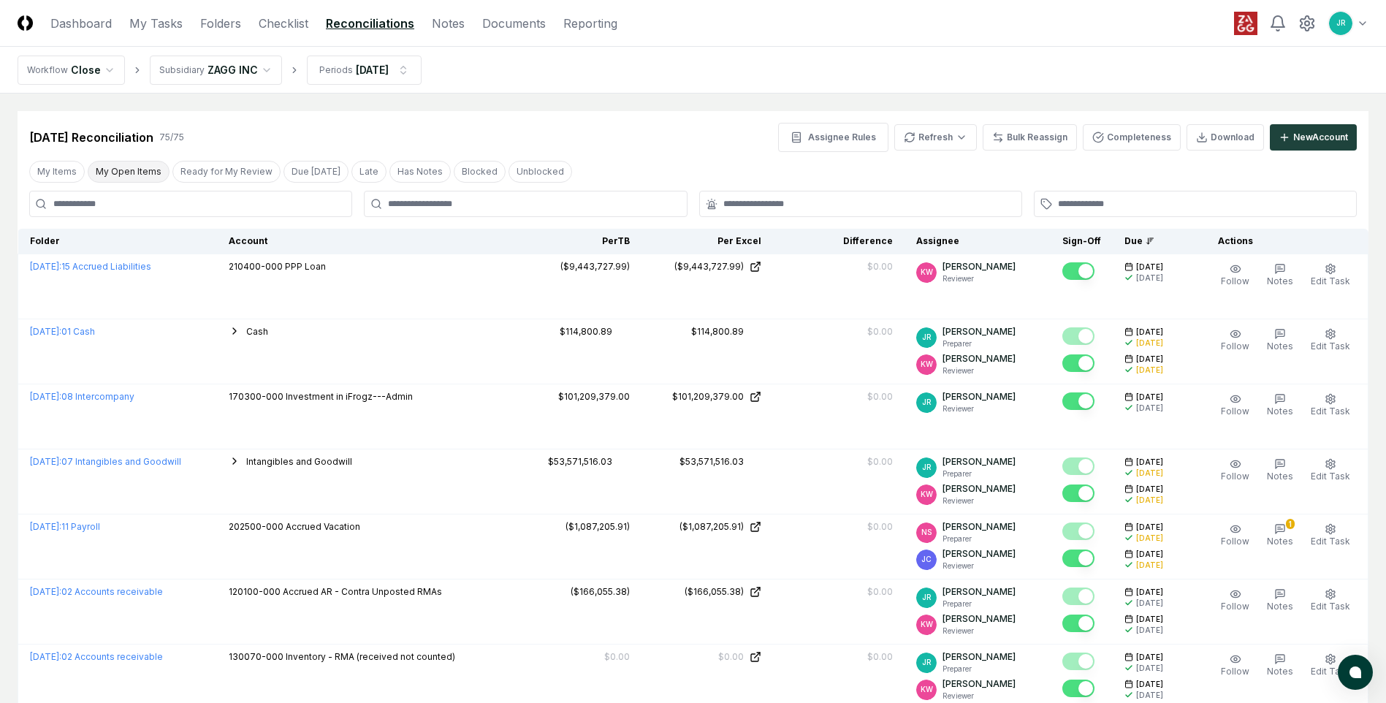
click at [131, 179] on button "My Open Items" at bounding box center [129, 172] width 82 height 22
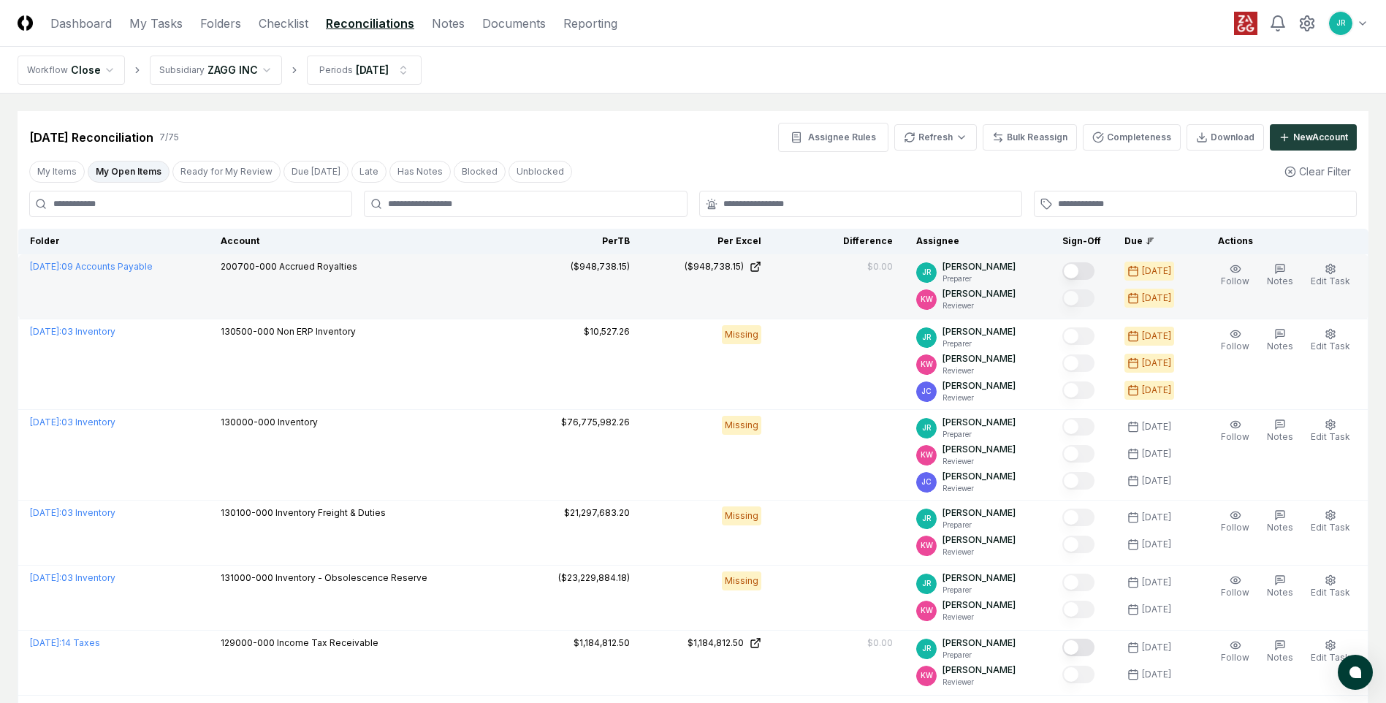
click at [1079, 276] on button "Mark complete" at bounding box center [1078, 271] width 32 height 18
click at [1091, 269] on button "Mark complete" at bounding box center [1078, 271] width 32 height 18
